Goal: Task Accomplishment & Management: Use online tool/utility

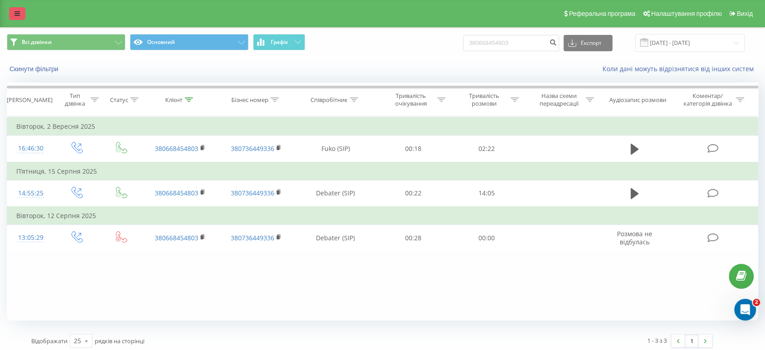
click at [9, 14] on link at bounding box center [17, 13] width 16 height 13
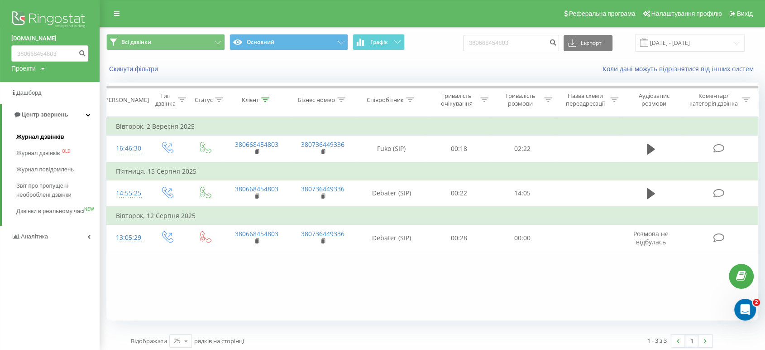
click at [52, 130] on link "Журнал дзвінків" at bounding box center [57, 137] width 83 height 16
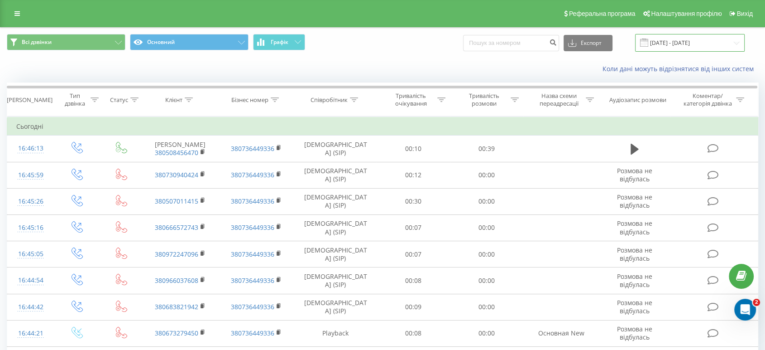
click at [716, 48] on input "23.08.2025 - 23.09.2025" at bounding box center [690, 43] width 110 height 18
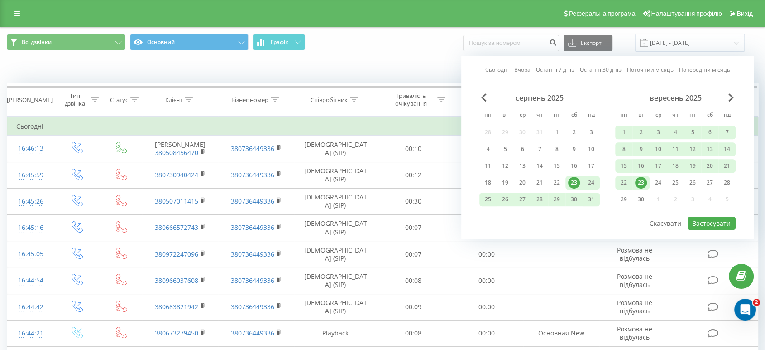
click at [643, 180] on div "23" at bounding box center [641, 183] width 12 height 12
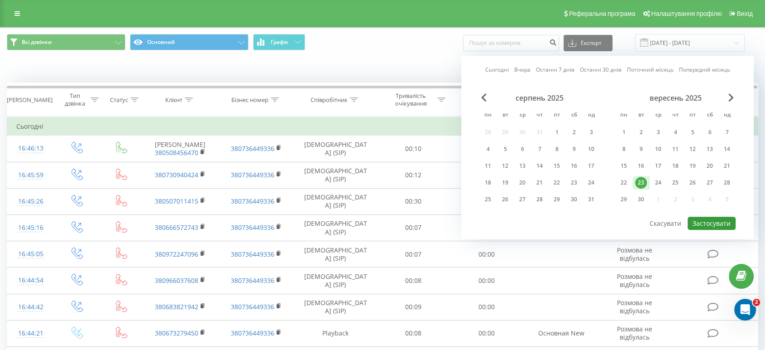
click at [715, 221] on button "Застосувати" at bounding box center [712, 222] width 48 height 13
type input "23.09.2025 - 23.09.2025"
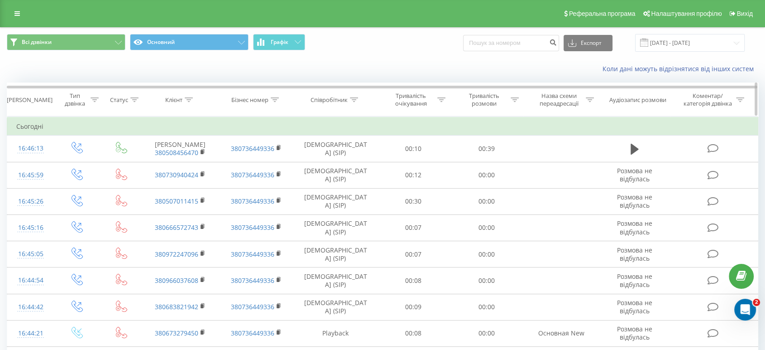
click at [354, 98] on icon at bounding box center [354, 99] width 8 height 5
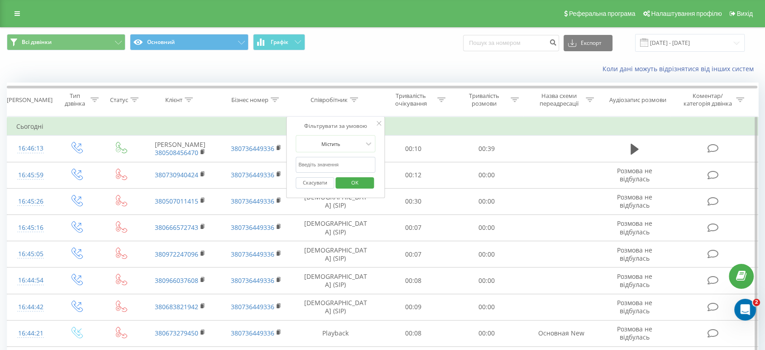
click at [324, 164] on input "text" at bounding box center [336, 165] width 80 height 16
type input "FUKO"
click at [351, 187] on span "OK" at bounding box center [354, 182] width 25 height 14
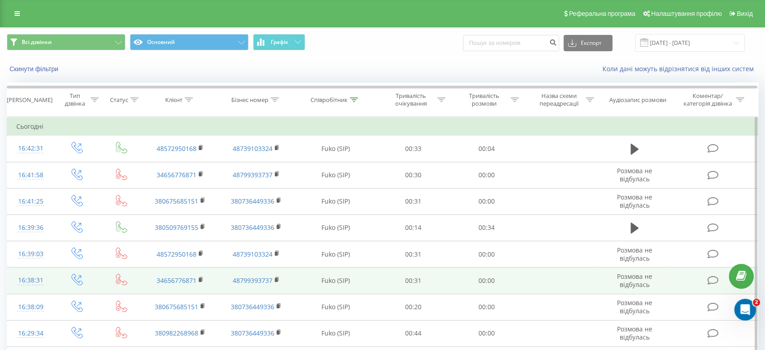
scroll to position [101, 0]
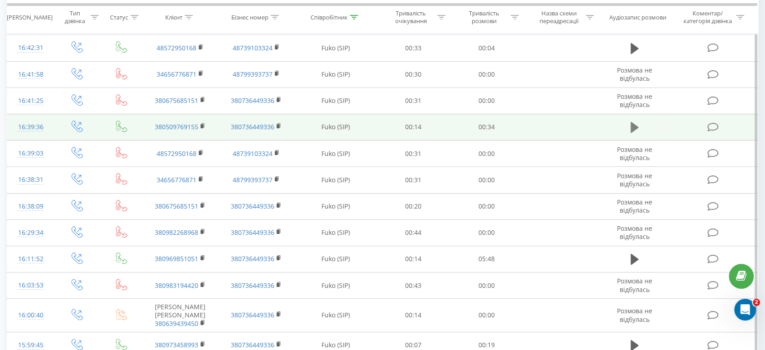
click at [638, 127] on icon at bounding box center [635, 127] width 8 height 11
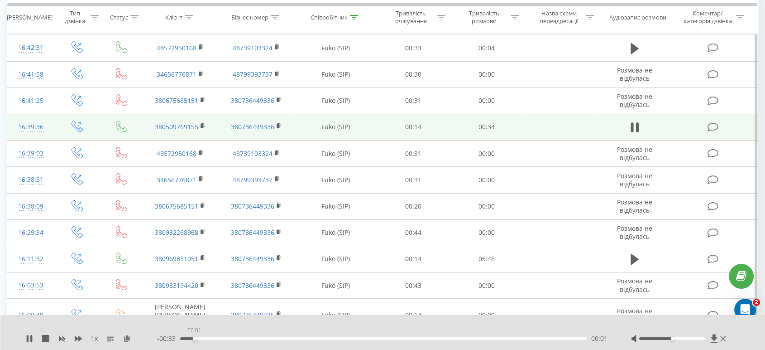
click at [194, 339] on div "00:01" at bounding box center [383, 338] width 407 height 3
click at [218, 338] on div "00:01" at bounding box center [383, 338] width 407 height 3
click at [242, 338] on div "00:03" at bounding box center [383, 338] width 407 height 3
click at [265, 337] on div "00:07" at bounding box center [383, 338] width 407 height 3
click at [283, 338] on div "00:07" at bounding box center [383, 338] width 407 height 3
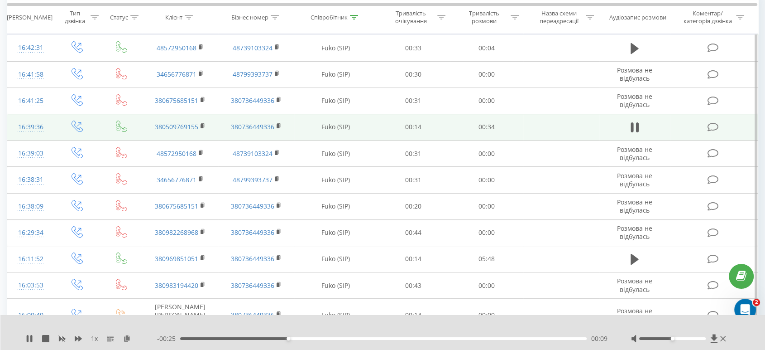
drag, startPoint x: 341, startPoint y: 338, endPoint x: 361, endPoint y: 337, distance: 20.4
click at [353, 338] on div "00:09" at bounding box center [383, 338] width 407 height 3
drag, startPoint x: 380, startPoint y: 340, endPoint x: 386, endPoint y: 339, distance: 6.0
click at [380, 340] on div "- 00:18 00:16 00:16" at bounding box center [383, 338] width 452 height 9
drag, startPoint x: 386, startPoint y: 339, endPoint x: 398, endPoint y: 338, distance: 11.8
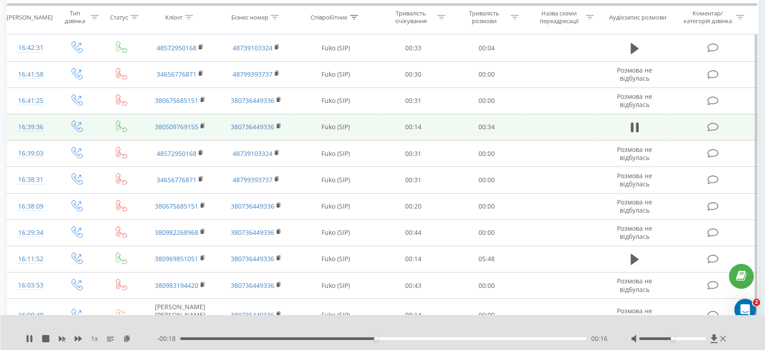
click at [388, 339] on div "00:16" at bounding box center [383, 338] width 407 height 3
click at [405, 340] on div "00:17" at bounding box center [383, 338] width 407 height 3
click at [30, 336] on icon at bounding box center [29, 338] width 7 height 7
click at [203, 128] on icon at bounding box center [203, 126] width 5 height 6
